Goal: Task Accomplishment & Management: Use online tool/utility

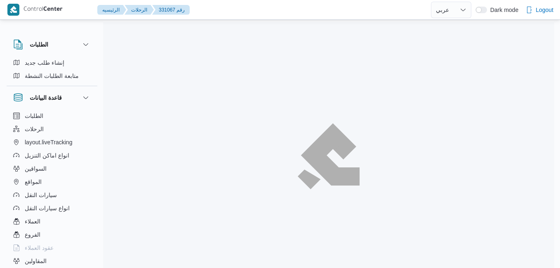
select select "ar"
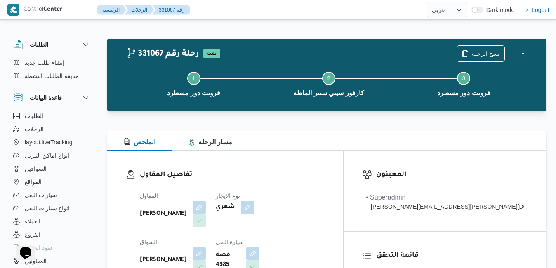
click at [276, 149] on div "الملخص مسار الرحلة" at bounding box center [326, 141] width 438 height 20
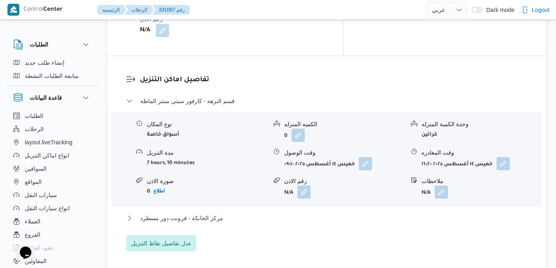
scroll to position [743, 0]
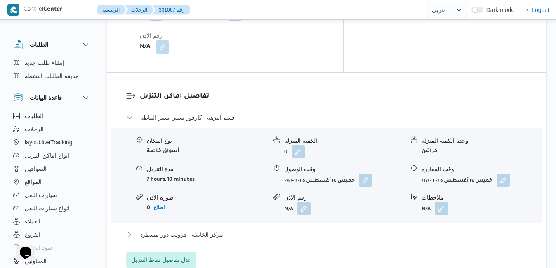
click at [283, 230] on button "مركز الخانكة - فرونت دور مسطرد" at bounding box center [326, 235] width 401 height 10
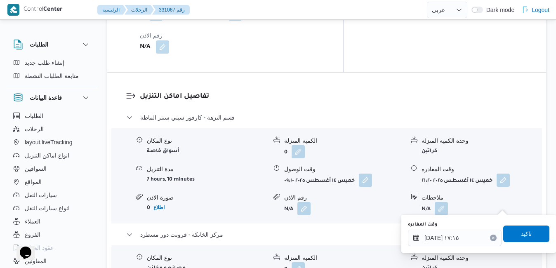
click at [491, 236] on icon "Clear input" at bounding box center [492, 237] width 3 height 3
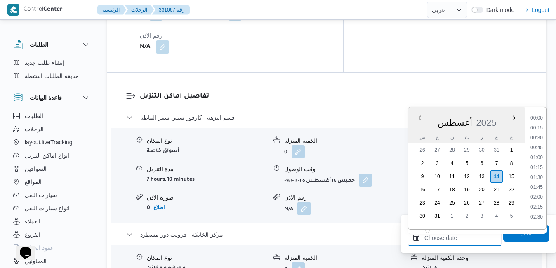
scroll to position [764, 0]
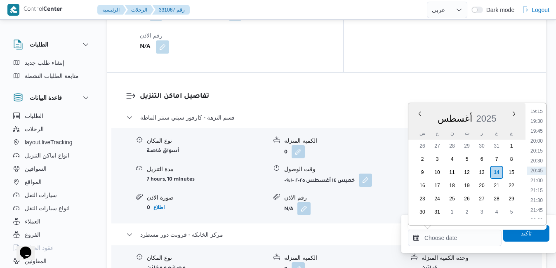
click at [511, 235] on span "تاكيد" at bounding box center [526, 233] width 46 height 16
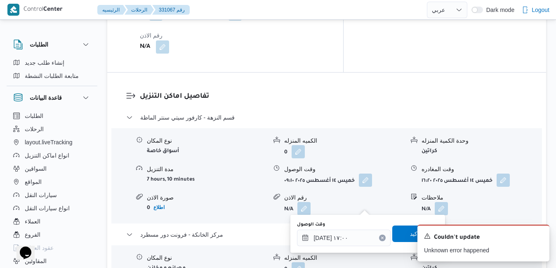
click at [379, 239] on button "Clear input" at bounding box center [382, 237] width 7 height 7
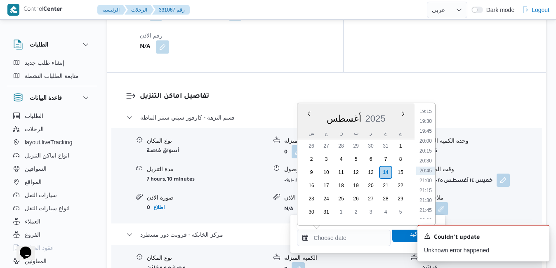
type input "[DATE] ١٧:٠٠"
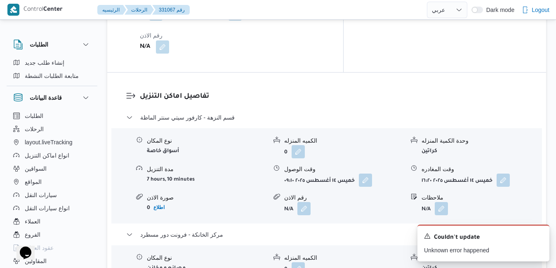
click at [396, 237] on div "A new notification appears Couldn't update Unknown error happened" at bounding box center [473, 243] width 165 height 50
click at [538, 235] on icon "Dismiss toast" at bounding box center [539, 235] width 7 height 7
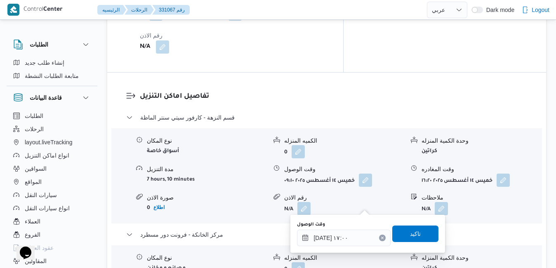
click at [381, 239] on icon "Clear input" at bounding box center [382, 238] width 2 height 2
click at [401, 236] on span "تاكيد" at bounding box center [415, 233] width 46 height 16
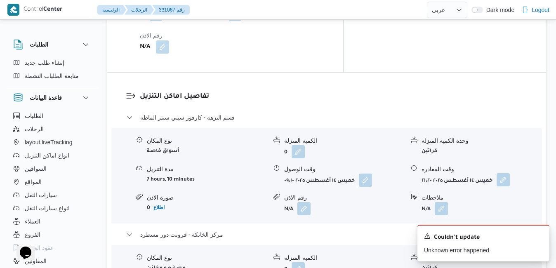
click at [506, 173] on button "button" at bounding box center [502, 179] width 13 height 13
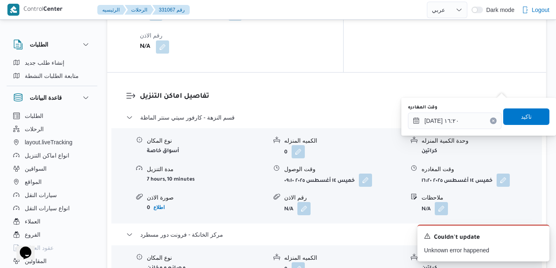
click at [490, 119] on button "Clear input" at bounding box center [493, 120] width 7 height 7
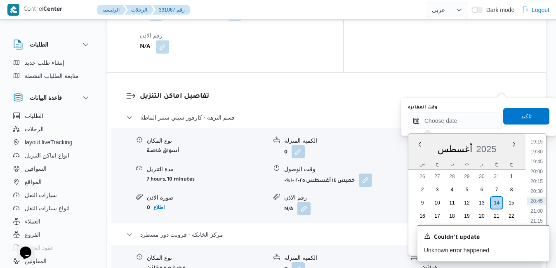
click at [522, 110] on span "تاكيد" at bounding box center [526, 116] width 46 height 16
